Goal: Transaction & Acquisition: Subscribe to service/newsletter

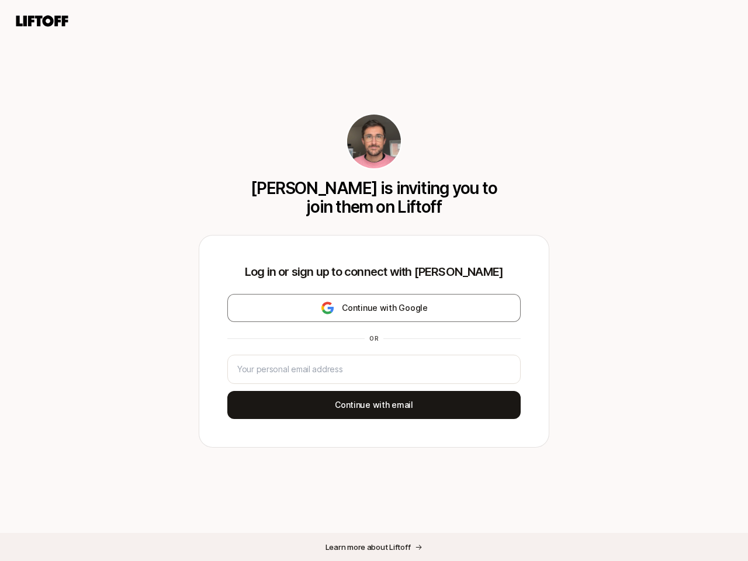
click at [374, 281] on div "Log in or sign up to connect with [PERSON_NAME] Continue with Google or Continu…" at bounding box center [374, 342] width 350 height 212
click at [42, 21] on icon at bounding box center [42, 21] width 56 height 16
click at [374, 308] on div "[PERSON_NAME] is inviting you to join them on Liftoff Log in or sign up to conn…" at bounding box center [374, 280] width 748 height 561
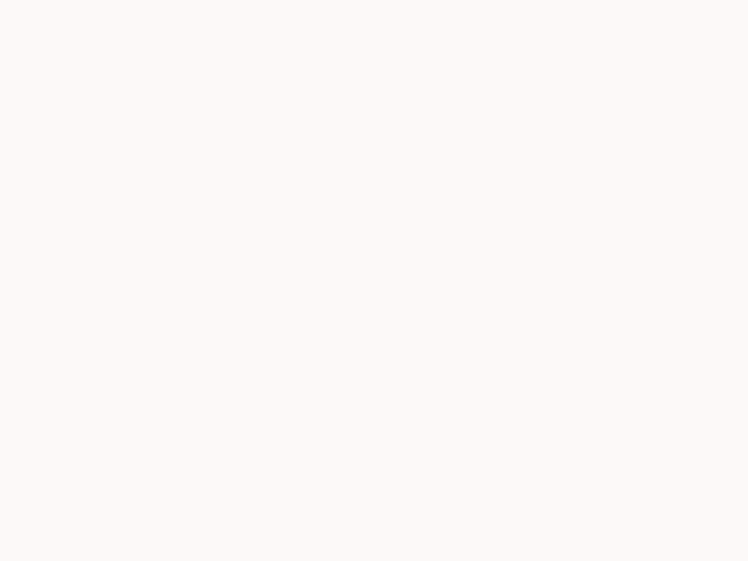
click at [374, 405] on div at bounding box center [374, 280] width 748 height 561
click at [374, 547] on div at bounding box center [374, 280] width 748 height 561
